Goal: Task Accomplishment & Management: Use online tool/utility

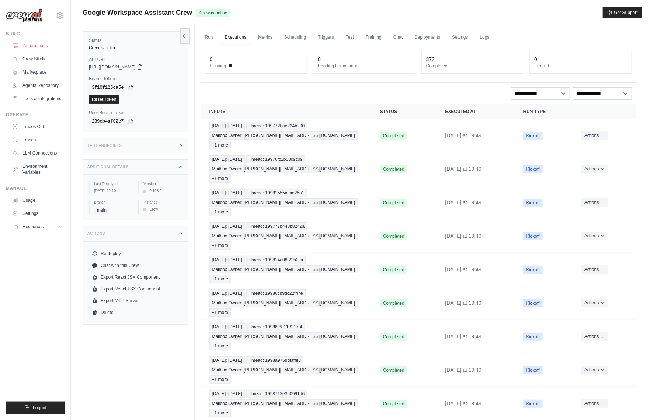
click at [33, 46] on link "Automations" at bounding box center [38, 46] width 56 height 12
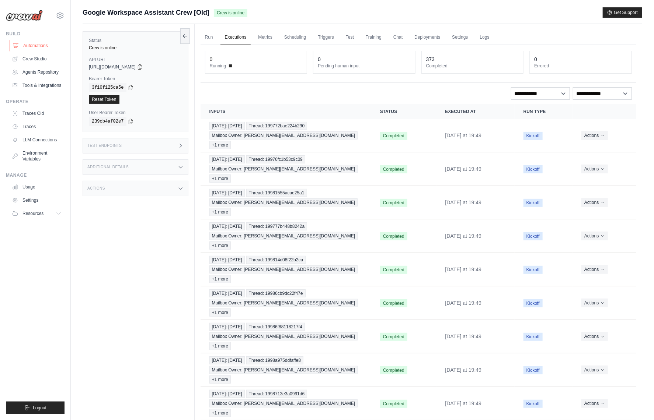
click at [52, 46] on link "Automations" at bounding box center [38, 46] width 56 height 12
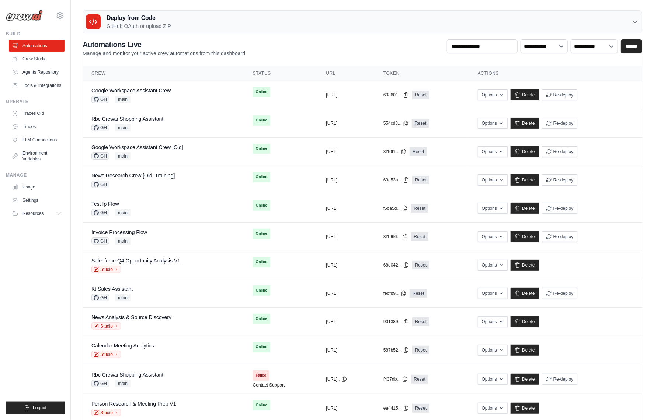
click at [65, 251] on div "mike@crewai.com CrewAI Internal Org Gelato MP@Crew CrewAI Demo Account" at bounding box center [35, 210] width 71 height 420
click at [593, 17] on div "Deploy from Code GitHub OAuth or upload ZIP" at bounding box center [362, 22] width 559 height 22
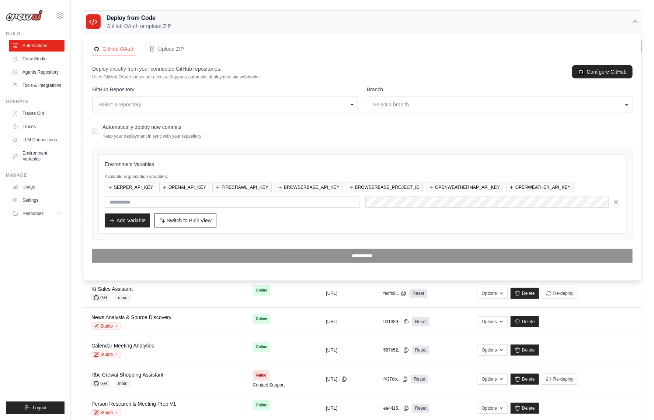
click at [181, 106] on div "Select a repository" at bounding box center [222, 104] width 249 height 7
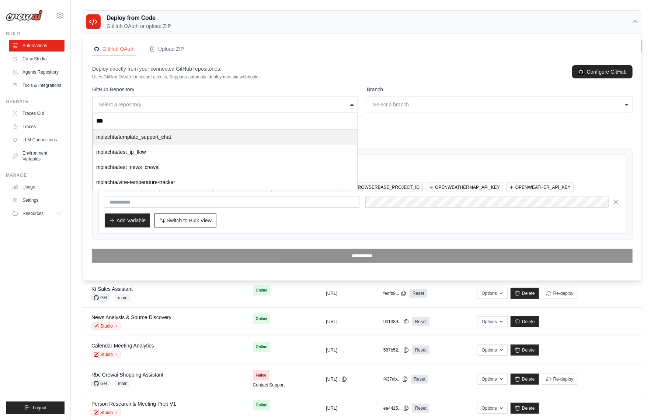
type input "****"
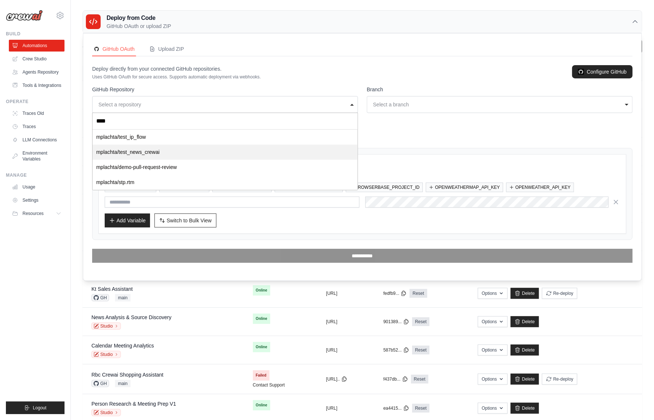
select select "**********"
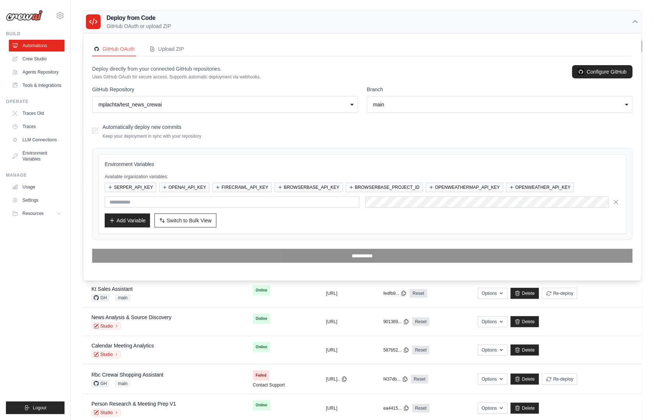
click at [429, 106] on div "main" at bounding box center [497, 104] width 249 height 7
select select "**********"
click at [183, 188] on button "OPENAI_API_KEY" at bounding box center [184, 187] width 50 height 10
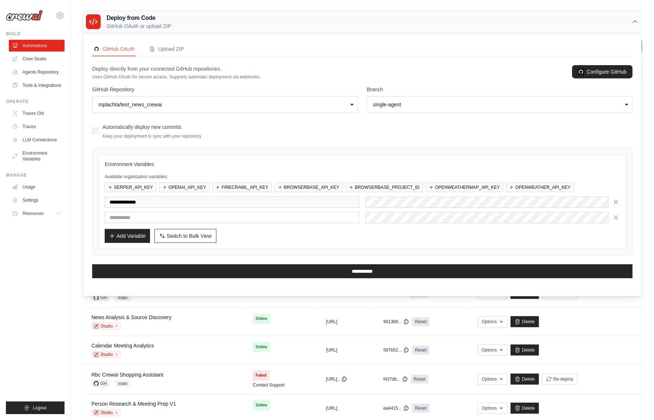
click at [390, 178] on p "Available organization variables:" at bounding box center [362, 177] width 515 height 6
click at [284, 230] on div "Add Variable Switch to Bulk View Switch to Table View" at bounding box center [362, 236] width 515 height 14
click at [181, 215] on input "text" at bounding box center [232, 217] width 255 height 11
type input "*****"
click at [302, 242] on div "Environment Variables Available organization variables: SERPER_API_KEY OPENAI_A…" at bounding box center [362, 201] width 528 height 95
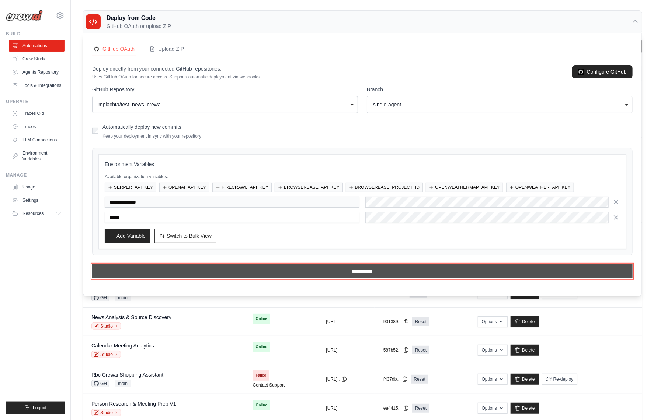
click at [363, 269] on input "**********" at bounding box center [362, 272] width 540 height 14
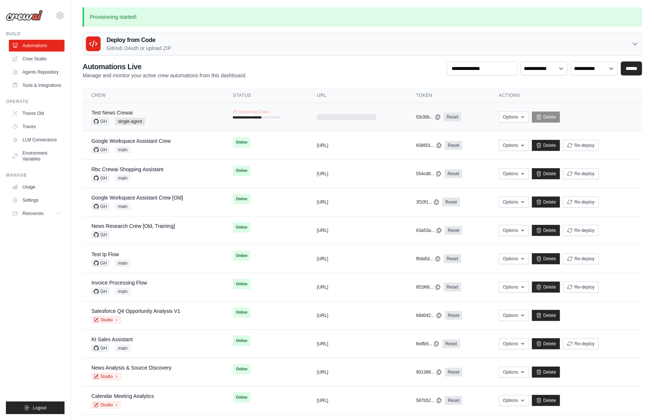
click at [122, 115] on link "Test News Crewai" at bounding box center [111, 113] width 41 height 6
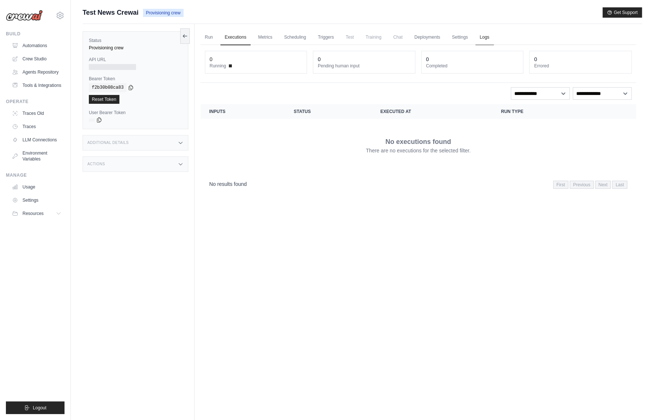
click at [485, 43] on link "Logs" at bounding box center [484, 37] width 18 height 15
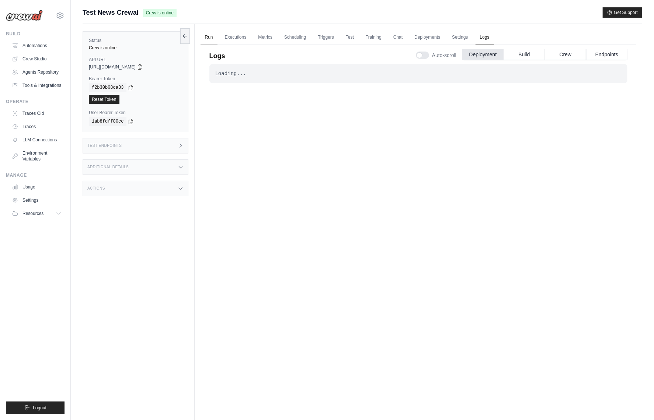
click at [213, 35] on link "Run" at bounding box center [208, 37] width 17 height 15
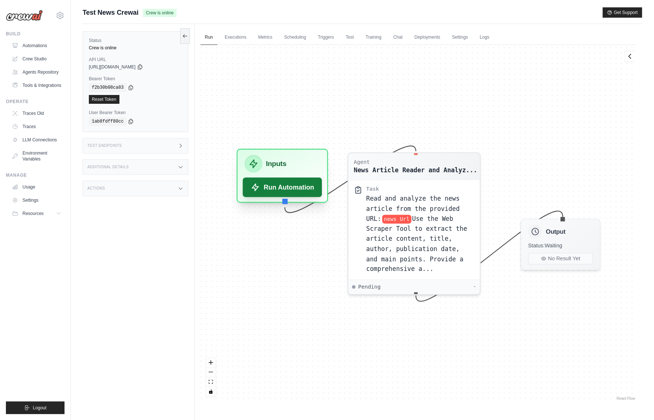
click at [286, 189] on button "Run Automation" at bounding box center [281, 188] width 79 height 20
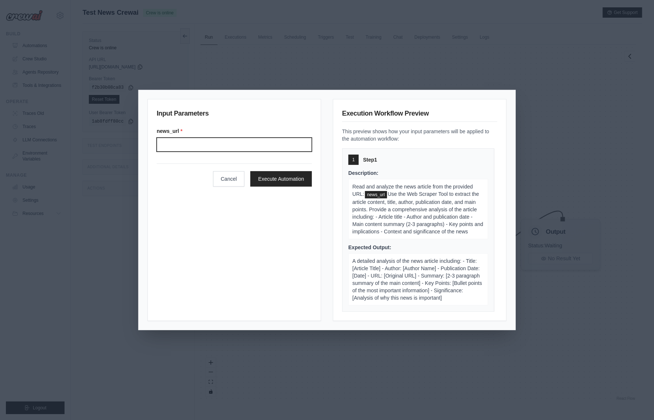
click at [237, 139] on input "News url" at bounding box center [234, 145] width 155 height 14
paste input "**********"
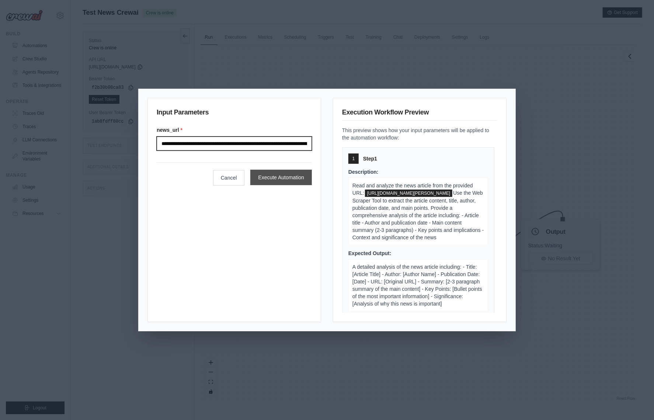
scroll to position [0, 191]
type input "**********"
click at [273, 178] on button "Execute Automation" at bounding box center [281, 177] width 62 height 15
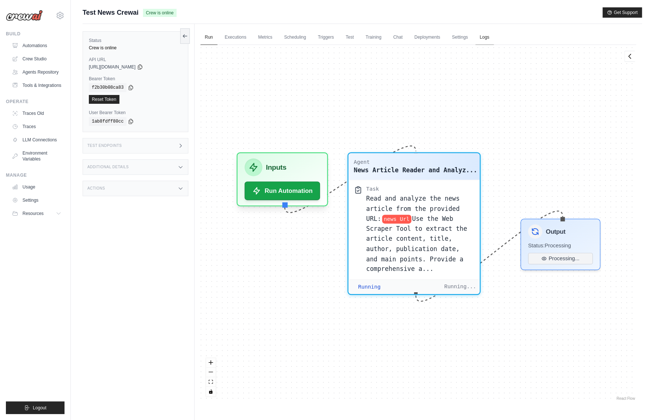
click at [482, 39] on link "Logs" at bounding box center [484, 37] width 18 height 15
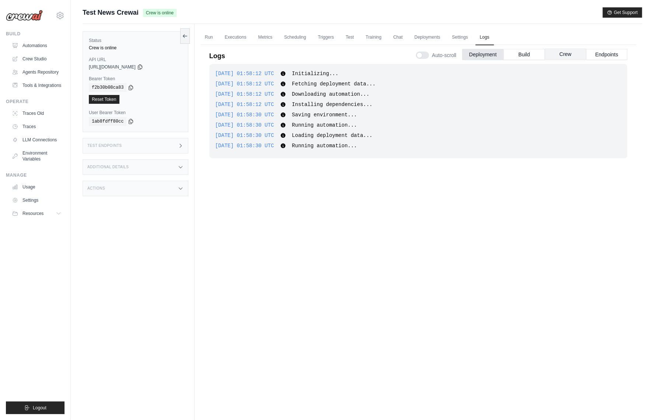
click at [560, 54] on button "Crew" at bounding box center [565, 54] width 41 height 11
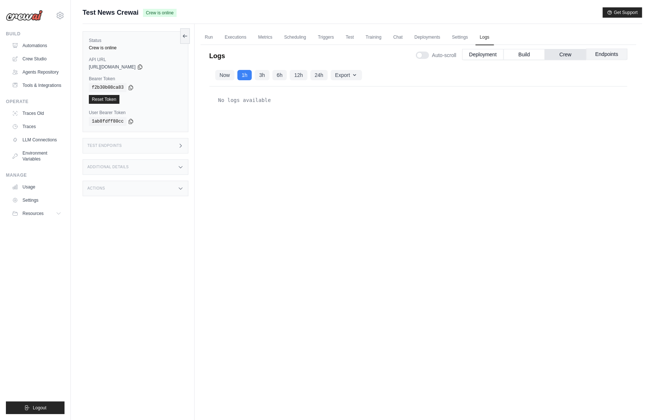
click at [604, 54] on button "Endpoints" at bounding box center [606, 54] width 41 height 11
click at [485, 58] on button "Deployment" at bounding box center [482, 54] width 41 height 11
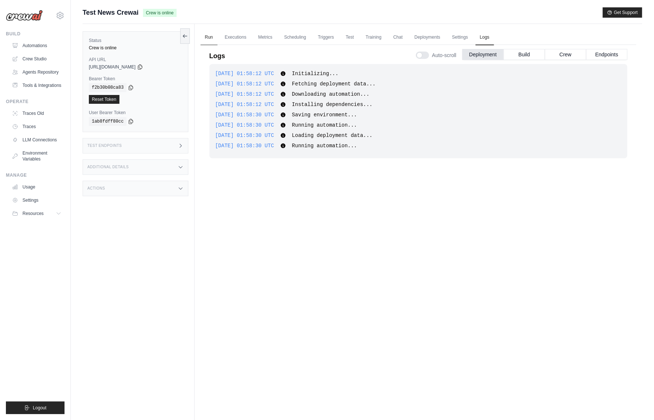
click at [204, 41] on link "Run" at bounding box center [208, 37] width 17 height 15
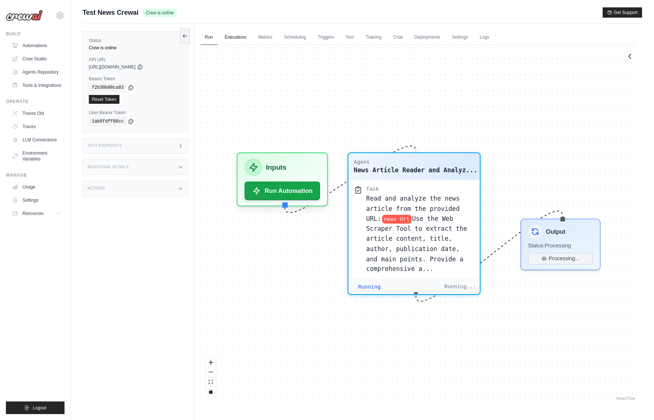
click at [233, 35] on link "Executions" at bounding box center [235, 37] width 31 height 15
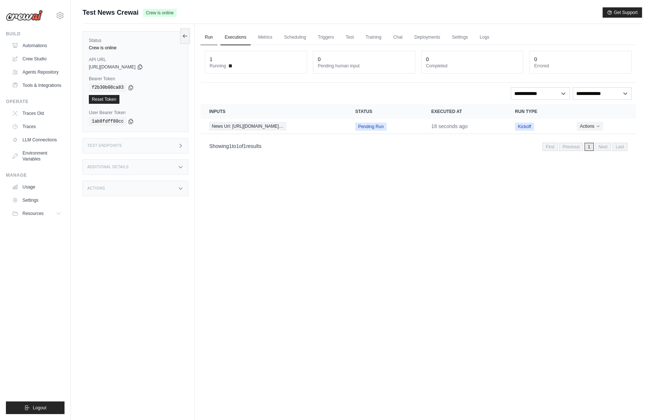
click at [210, 41] on link "Run" at bounding box center [208, 37] width 17 height 15
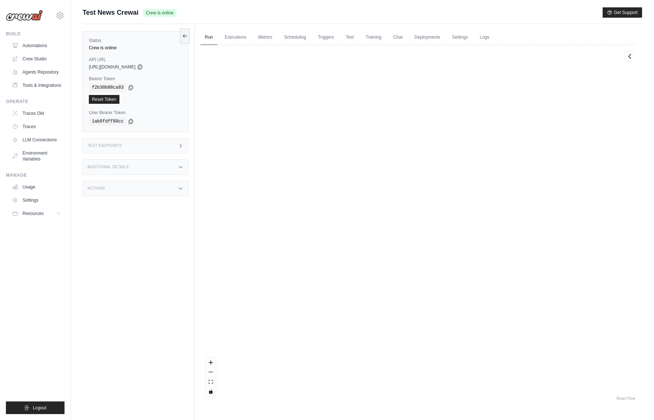
scroll to position [3896, 0]
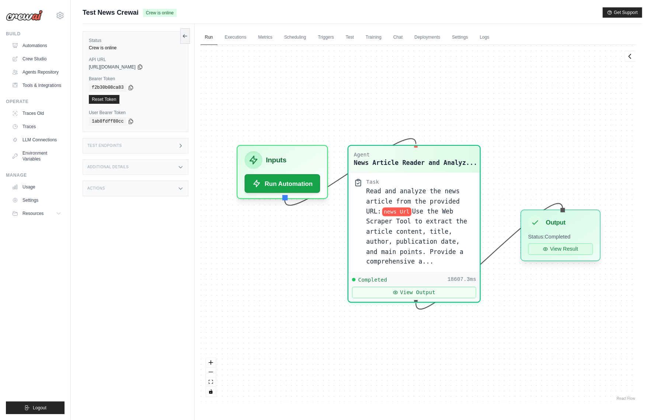
click at [558, 250] on button "View Result" at bounding box center [560, 249] width 65 height 11
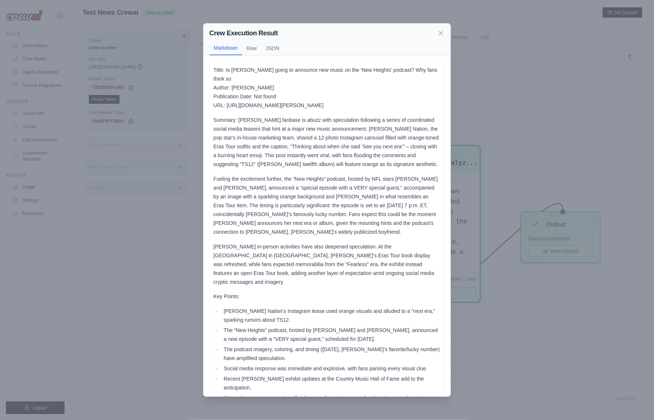
click at [440, 28] on div "Crew Execution Result" at bounding box center [326, 33] width 235 height 10
click at [441, 31] on icon at bounding box center [440, 32] width 7 height 7
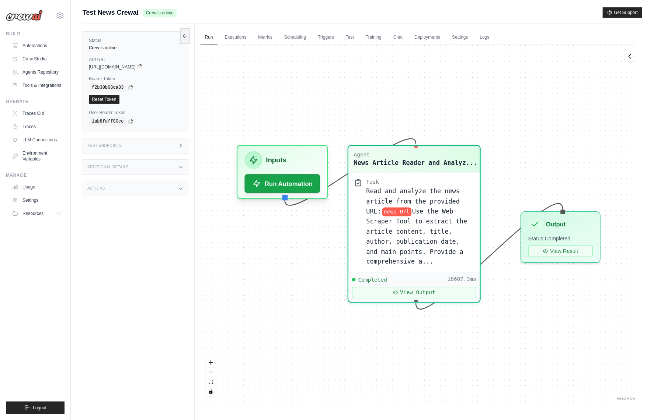
click at [161, 70] on div "[URL][DOMAIN_NAME]" at bounding box center [135, 67] width 93 height 6
click at [142, 69] on icon at bounding box center [140, 66] width 4 height 5
click at [135, 89] on div "f2b30b08ca83" at bounding box center [135, 87] width 93 height 9
click at [131, 88] on icon at bounding box center [131, 87] width 6 height 6
click at [243, 39] on link "Executions" at bounding box center [235, 37] width 31 height 15
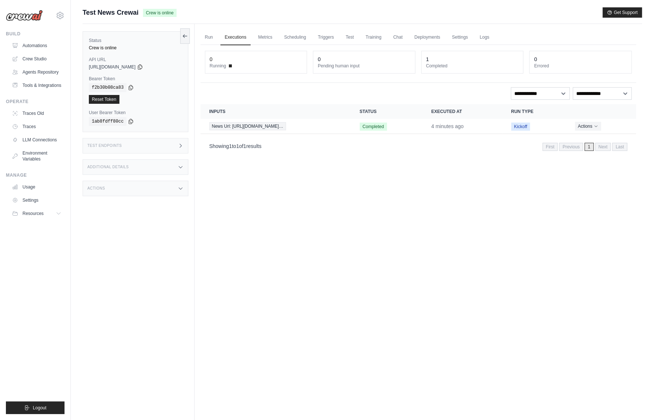
click at [109, 149] on div "Test Endpoints" at bounding box center [136, 145] width 106 height 15
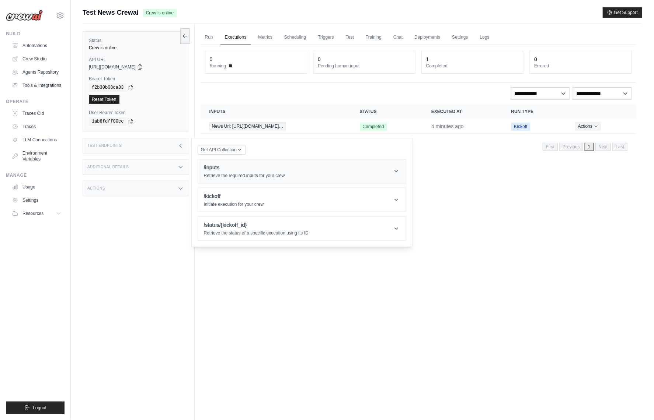
click at [236, 171] on h1 "/inputs" at bounding box center [244, 167] width 81 height 7
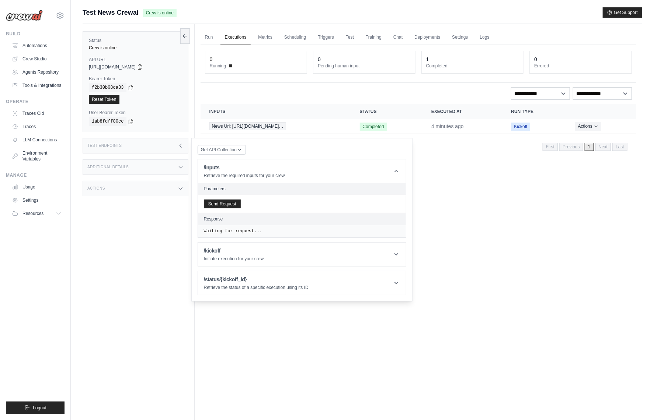
click at [215, 208] on div "Send Request" at bounding box center [302, 204] width 208 height 18
click at [212, 205] on button "Send Request" at bounding box center [222, 203] width 37 height 9
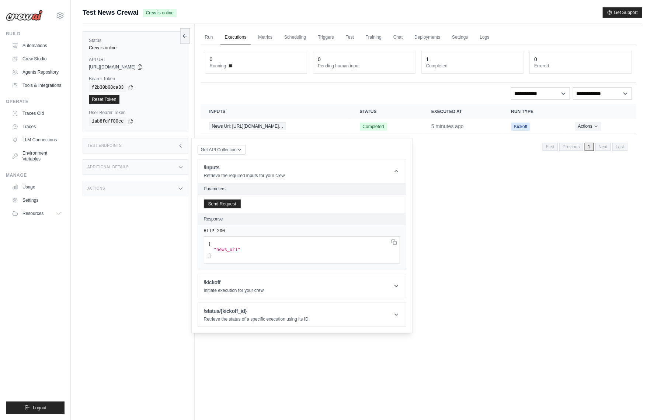
click at [463, 257] on div "Run Executions Metrics Scheduling Triggers Test Training Chat Deployments Setti…" at bounding box center [418, 234] width 447 height 420
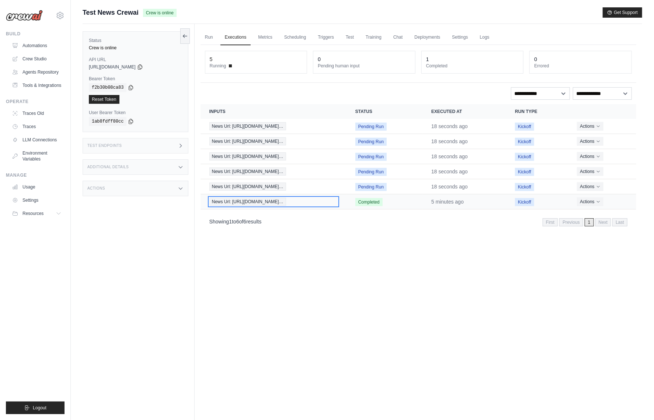
click at [284, 200] on span "News Url: [URL][DOMAIN_NAME]…" at bounding box center [247, 202] width 77 height 8
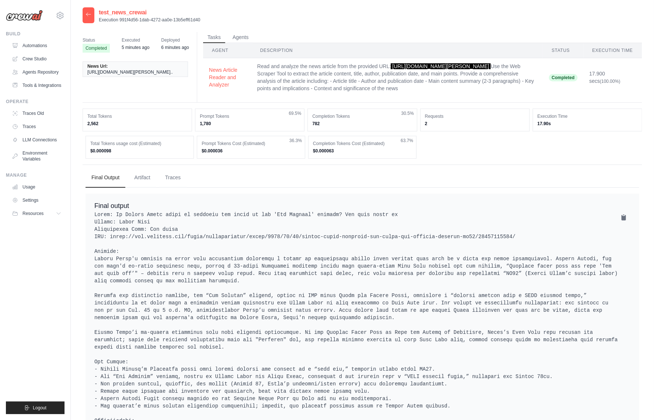
click at [88, 14] on icon at bounding box center [88, 14] width 6 height 6
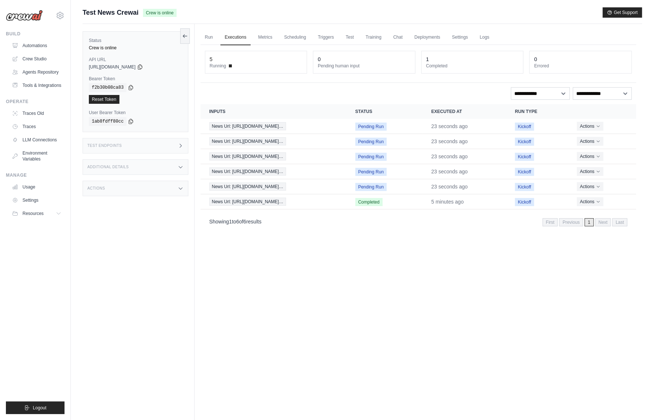
click at [182, 297] on div "Status Crew is online API URL copied [URL][DOMAIN_NAME] Bearer Token copied f2b…" at bounding box center [139, 234] width 112 height 420
click at [149, 329] on div "Status Crew is online API URL copied https://test-news-crewai-30d290e0-4c67-43b…" at bounding box center [139, 234] width 112 height 420
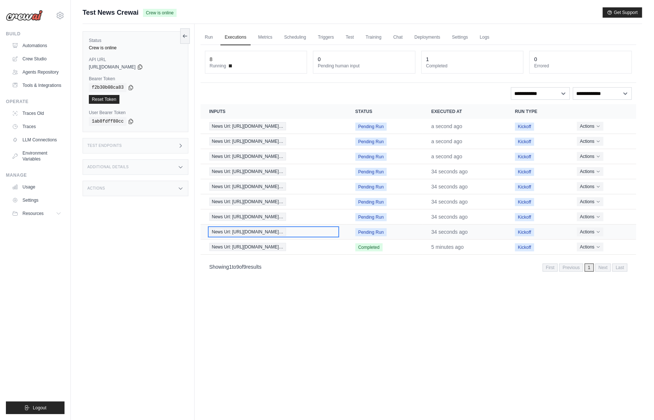
click at [279, 230] on span "News Url: [URL][DOMAIN_NAME]…" at bounding box center [247, 232] width 77 height 8
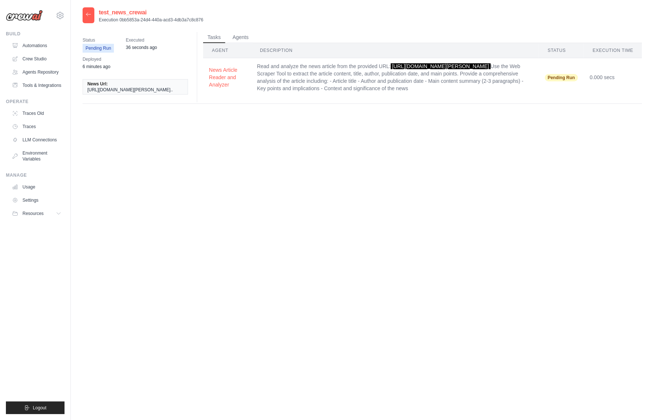
click at [87, 14] on icon at bounding box center [88, 14] width 6 height 6
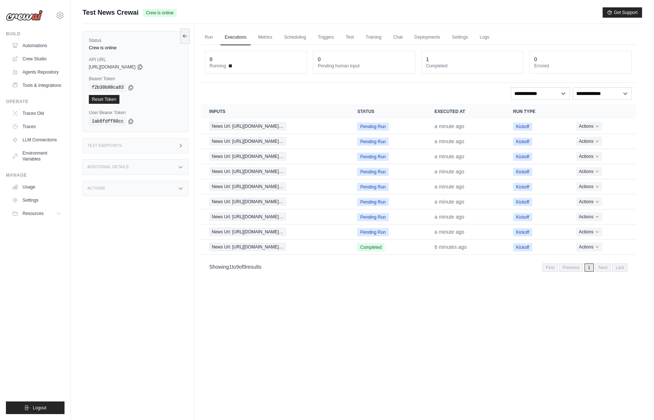
click at [144, 246] on div "Status Crew is online API URL copied https://test-news-crewai-30d290e0-4c67-43b…" at bounding box center [139, 234] width 112 height 420
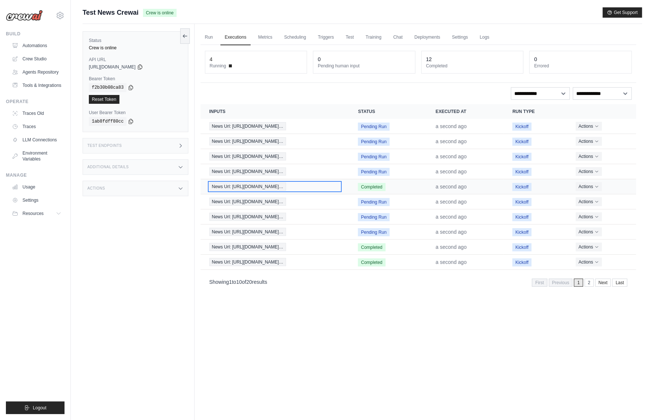
click at [244, 189] on span "News Url: [URL][DOMAIN_NAME]…" at bounding box center [247, 187] width 77 height 8
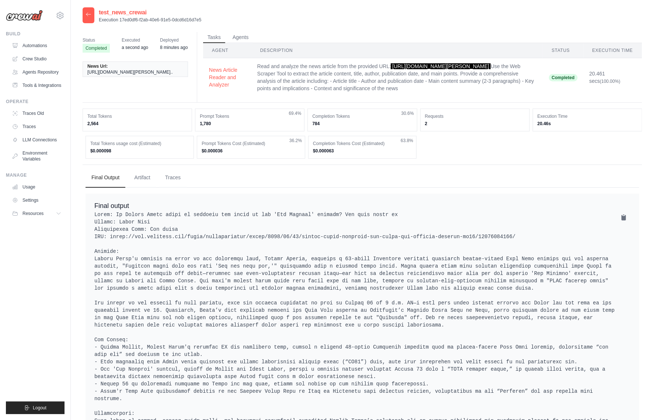
click at [87, 15] on icon at bounding box center [88, 14] width 6 height 6
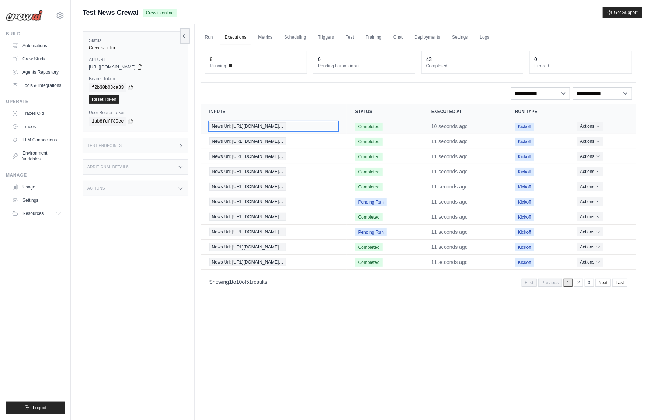
click at [275, 126] on span "News Url: [URL][DOMAIN_NAME]…" at bounding box center [247, 126] width 77 height 8
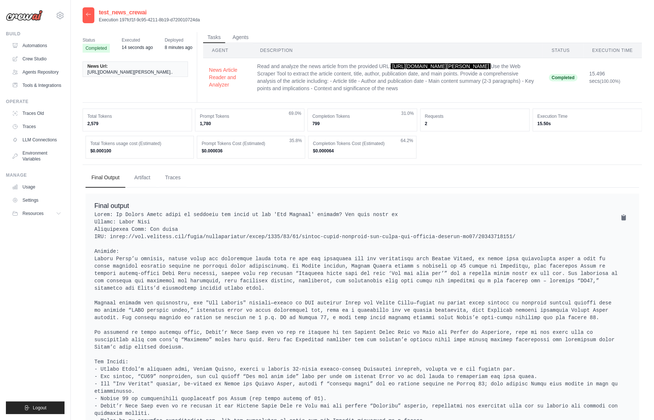
click at [90, 16] on icon at bounding box center [88, 14] width 6 height 6
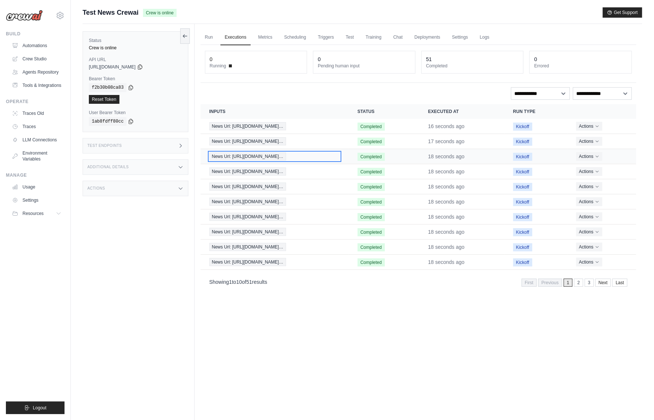
click at [279, 158] on span "News Url: [URL][DOMAIN_NAME]…" at bounding box center [247, 157] width 77 height 8
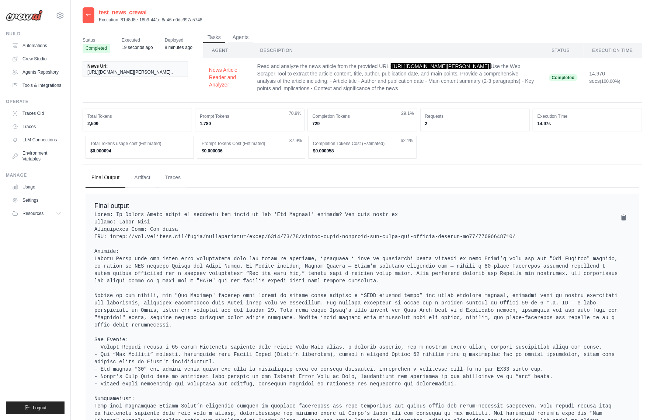
click at [87, 15] on icon at bounding box center [88, 14] width 4 height 3
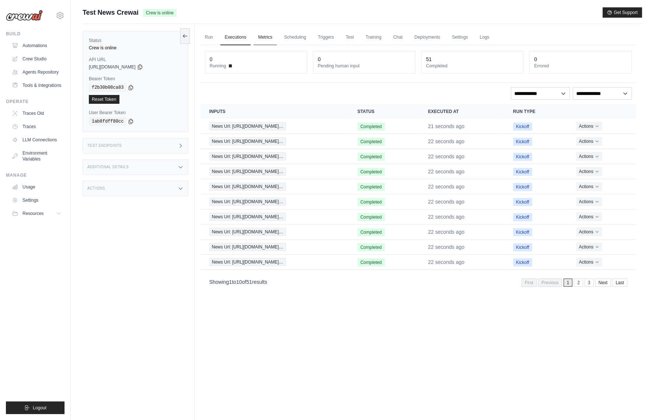
click at [259, 40] on link "Metrics" at bounding box center [265, 37] width 23 height 15
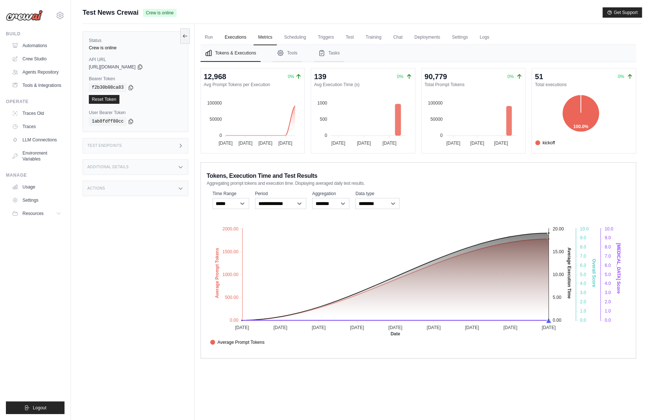
click at [238, 31] on link "Executions" at bounding box center [235, 37] width 31 height 15
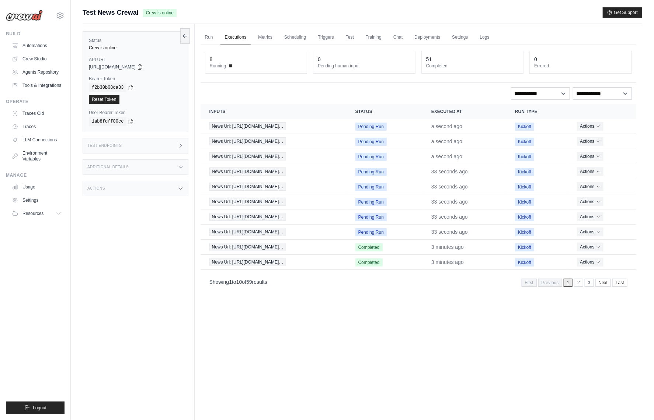
click at [91, 263] on div "Status Crew is online API URL copied https://test-news-crewai-30d290e0-4c67-43b…" at bounding box center [139, 234] width 112 height 420
click at [272, 233] on span "News Url: [URL][DOMAIN_NAME]…" at bounding box center [247, 232] width 77 height 8
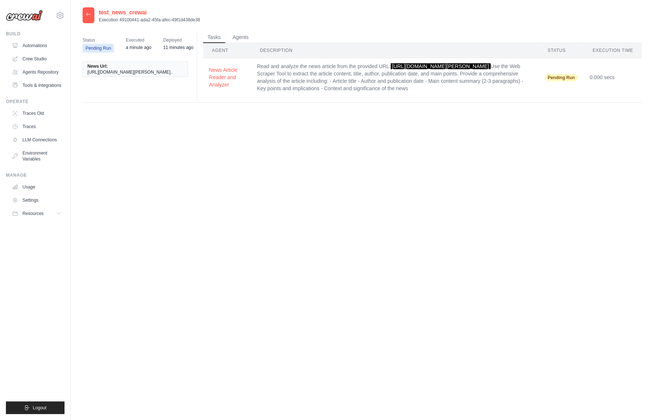
click at [91, 14] on div at bounding box center [89, 15] width 12 height 16
click at [90, 14] on icon at bounding box center [88, 14] width 4 height 3
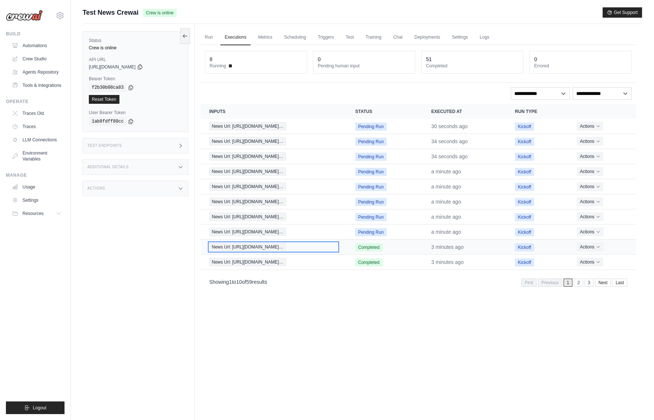
click at [258, 244] on span "News Url: [URL][DOMAIN_NAME]…" at bounding box center [247, 247] width 77 height 8
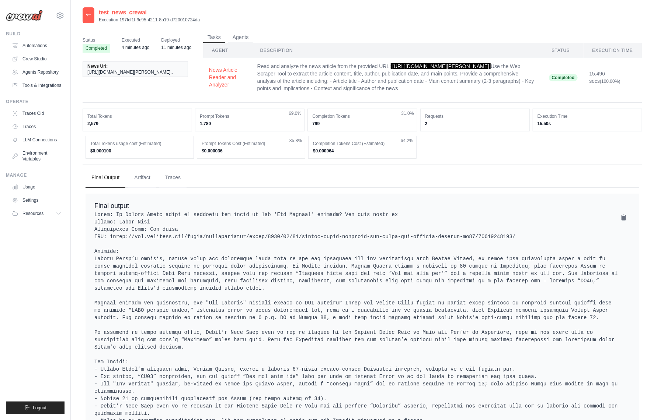
click at [89, 15] on icon at bounding box center [88, 14] width 6 height 6
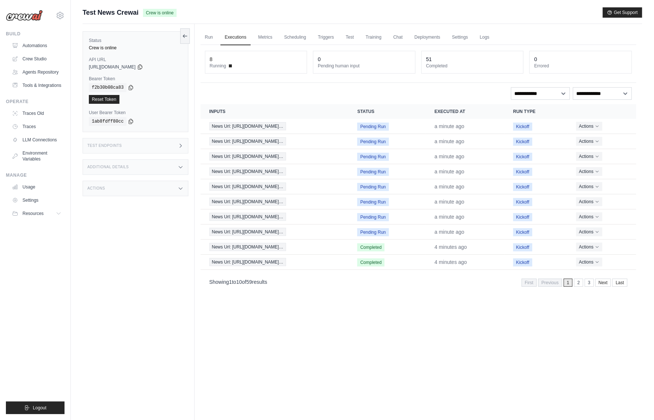
click at [110, 278] on div "Status Crew is online API URL copied https://test-news-crewai-30d290e0-4c67-43b…" at bounding box center [139, 234] width 112 height 420
click at [145, 287] on div "Status Crew is online API URL copied [URL][DOMAIN_NAME] Bearer Token copied f2b…" at bounding box center [139, 234] width 112 height 420
click at [156, 282] on div "Status Crew is online API URL copied [URL][DOMAIN_NAME] Bearer Token copied f2b…" at bounding box center [139, 234] width 112 height 420
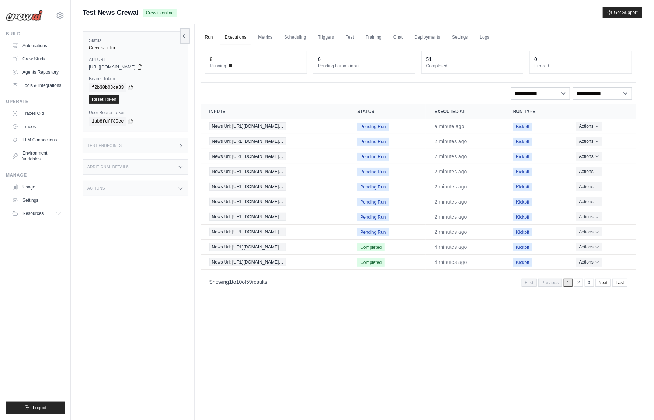
click at [208, 38] on link "Run" at bounding box center [208, 37] width 17 height 15
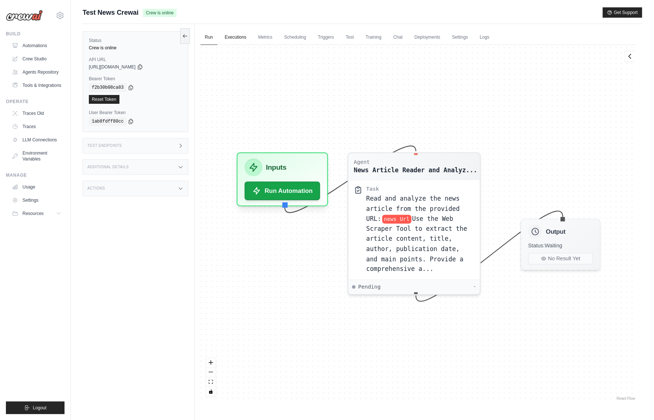
click at [236, 40] on link "Executions" at bounding box center [235, 37] width 31 height 15
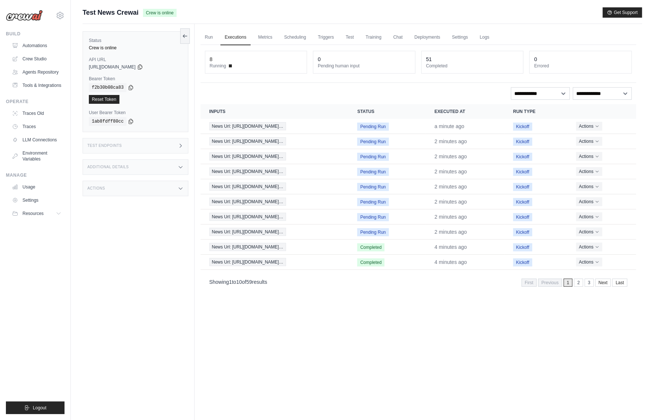
click at [139, 286] on div "Status Crew is online API URL copied [URL][DOMAIN_NAME] Bearer Token copied f2b…" at bounding box center [139, 234] width 112 height 420
click at [419, 38] on link "Deployments" at bounding box center [427, 37] width 35 height 15
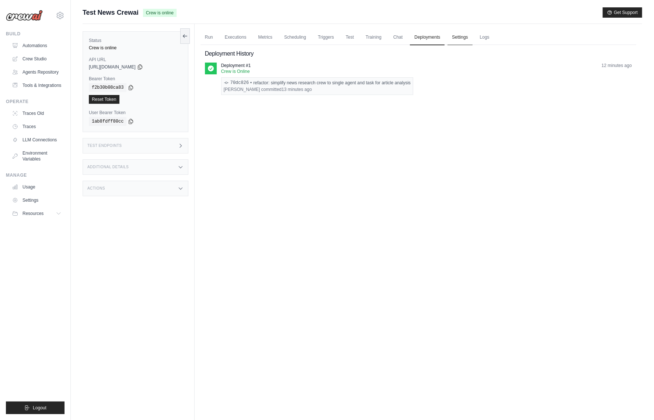
click at [468, 38] on link "Settings" at bounding box center [459, 37] width 25 height 15
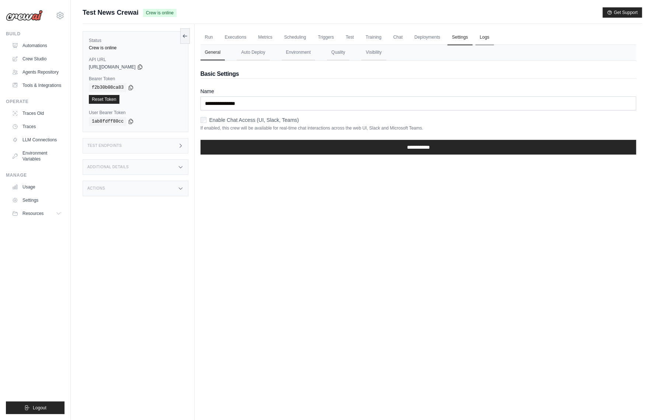
click at [481, 39] on link "Logs" at bounding box center [484, 37] width 18 height 15
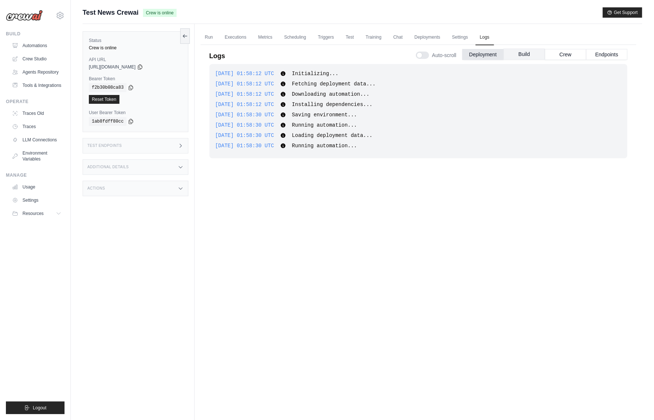
click at [518, 54] on button "Build" at bounding box center [523, 54] width 41 height 11
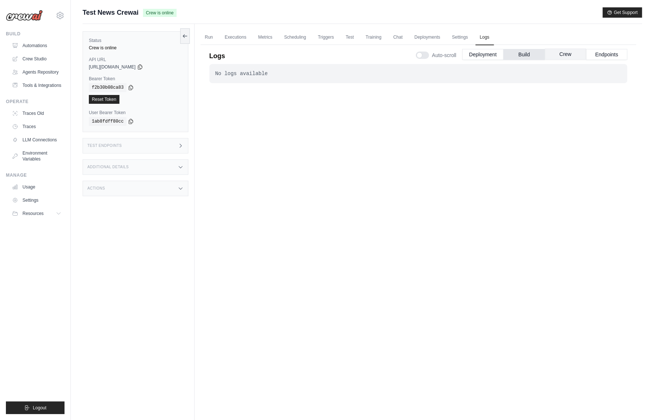
click at [567, 52] on button "Crew" at bounding box center [565, 54] width 41 height 11
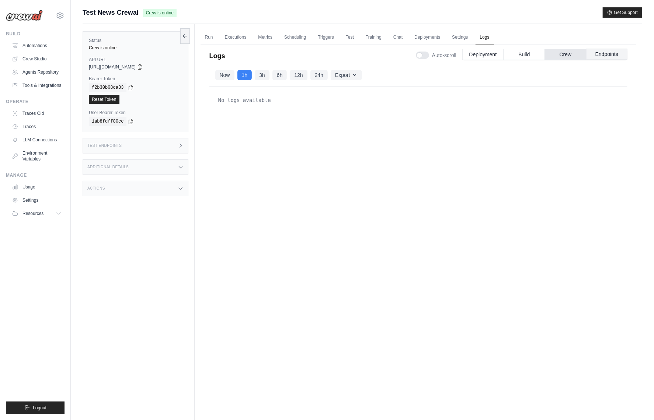
click at [599, 58] on button "Endpoints" at bounding box center [606, 54] width 41 height 11
click at [570, 58] on button "Crew" at bounding box center [565, 54] width 41 height 11
click at [602, 53] on button "Endpoints" at bounding box center [606, 54] width 41 height 11
click at [570, 56] on button "Crew" at bounding box center [565, 54] width 41 height 11
click at [240, 164] on div "No logs available" at bounding box center [418, 238] width 418 height 303
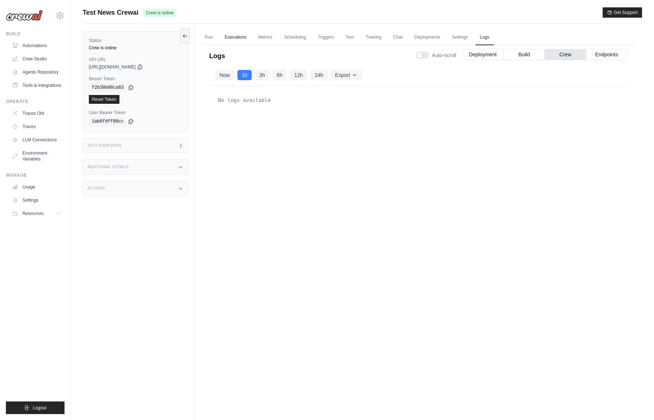
click at [230, 38] on link "Executions" at bounding box center [235, 37] width 31 height 15
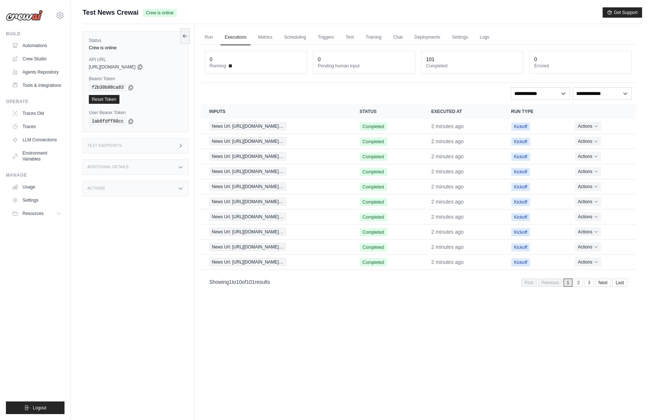
click at [66, 312] on div "[PERSON_NAME][EMAIL_ADDRESS][DOMAIN_NAME] CrewAI Internal Org [GEOGRAPHIC_DATA]…" at bounding box center [35, 210] width 71 height 420
click at [336, 289] on div "Showing 1 to 10 of 101 results First Previous 1 2 3 Next Last" at bounding box center [418, 282] width 436 height 19
click at [412, 317] on div "Run Executions Metrics Scheduling Triggers Test Training Chat Deployments Setti…" at bounding box center [418, 234] width 447 height 420
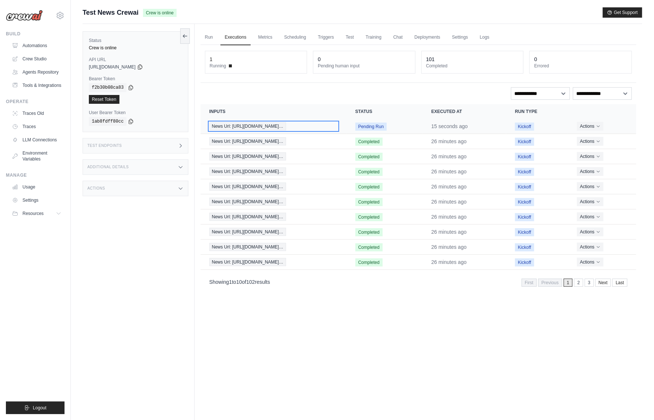
click at [256, 127] on span "News Url: [URL][DOMAIN_NAME]…" at bounding box center [247, 126] width 77 height 8
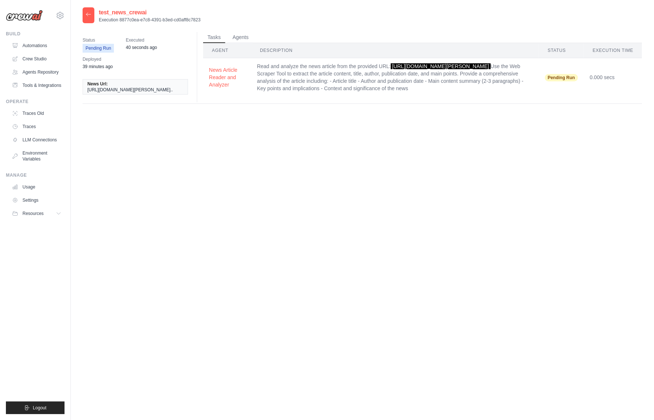
click at [91, 17] on div at bounding box center [89, 15] width 12 height 16
click at [90, 15] on icon at bounding box center [88, 14] width 6 height 6
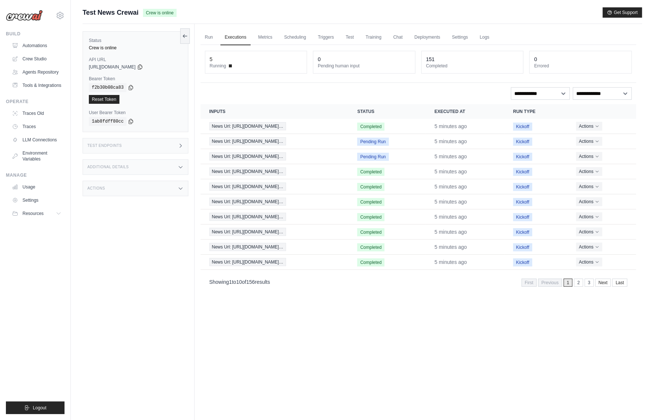
click at [531, 312] on div "Run Executions Metrics Scheduling Triggers Test Training Chat Deployments Setti…" at bounding box center [418, 234] width 447 height 420
click at [419, 308] on div "Run Executions Metrics Scheduling Triggers Test Training Chat Deployments Setti…" at bounding box center [418, 234] width 447 height 420
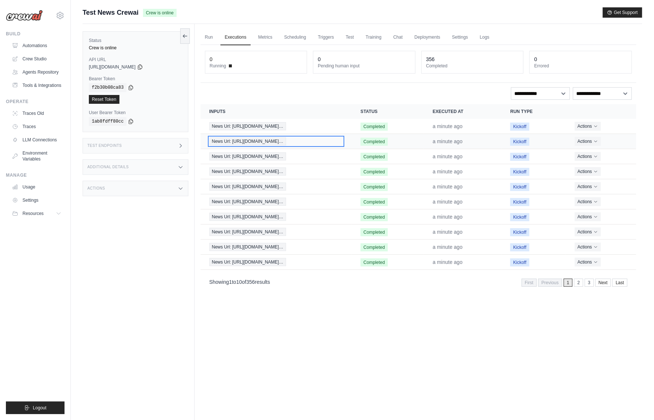
click at [268, 140] on span "News Url: https://www.usatoday.com/stor…" at bounding box center [247, 141] width 77 height 8
click at [274, 138] on span "News Url: https://www.usatoday.com/stor…" at bounding box center [247, 141] width 77 height 8
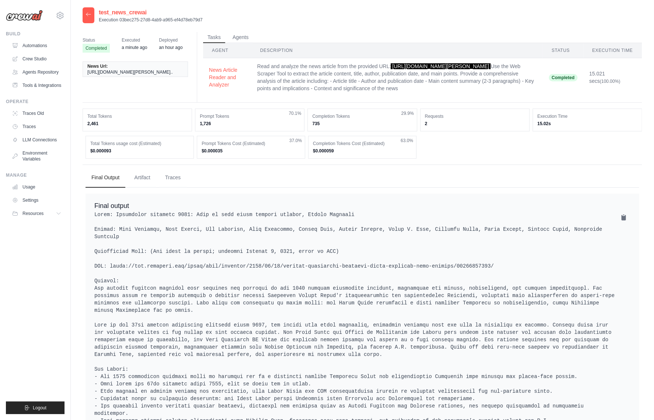
click at [559, 127] on dd "15.02s" at bounding box center [587, 124] width 100 height 6
drag, startPoint x: 563, startPoint y: 133, endPoint x: 536, endPoint y: 125, distance: 27.9
click at [536, 125] on div "Execution Time 15.02s" at bounding box center [587, 120] width 109 height 23
copy div "Execution Time 15.02s"
